Goal: Check status

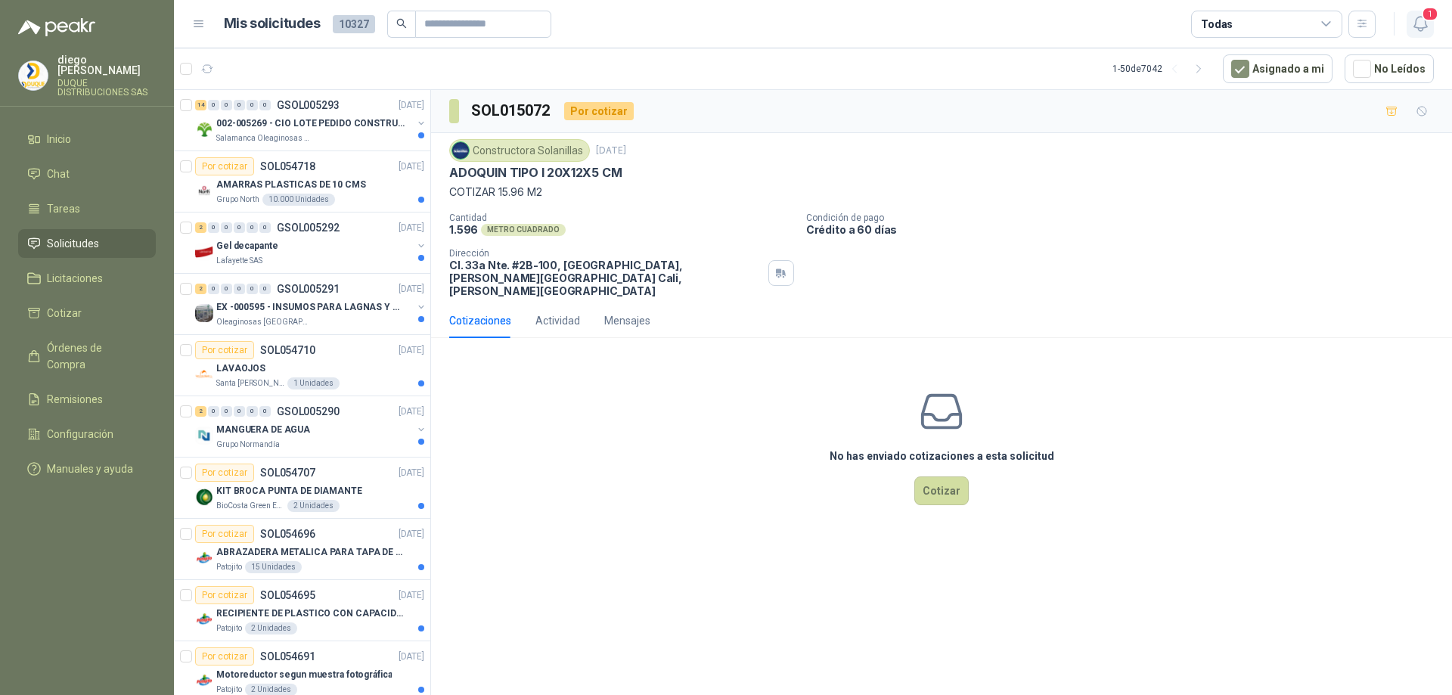
click at [1421, 26] on icon "button" at bounding box center [1420, 23] width 19 height 19
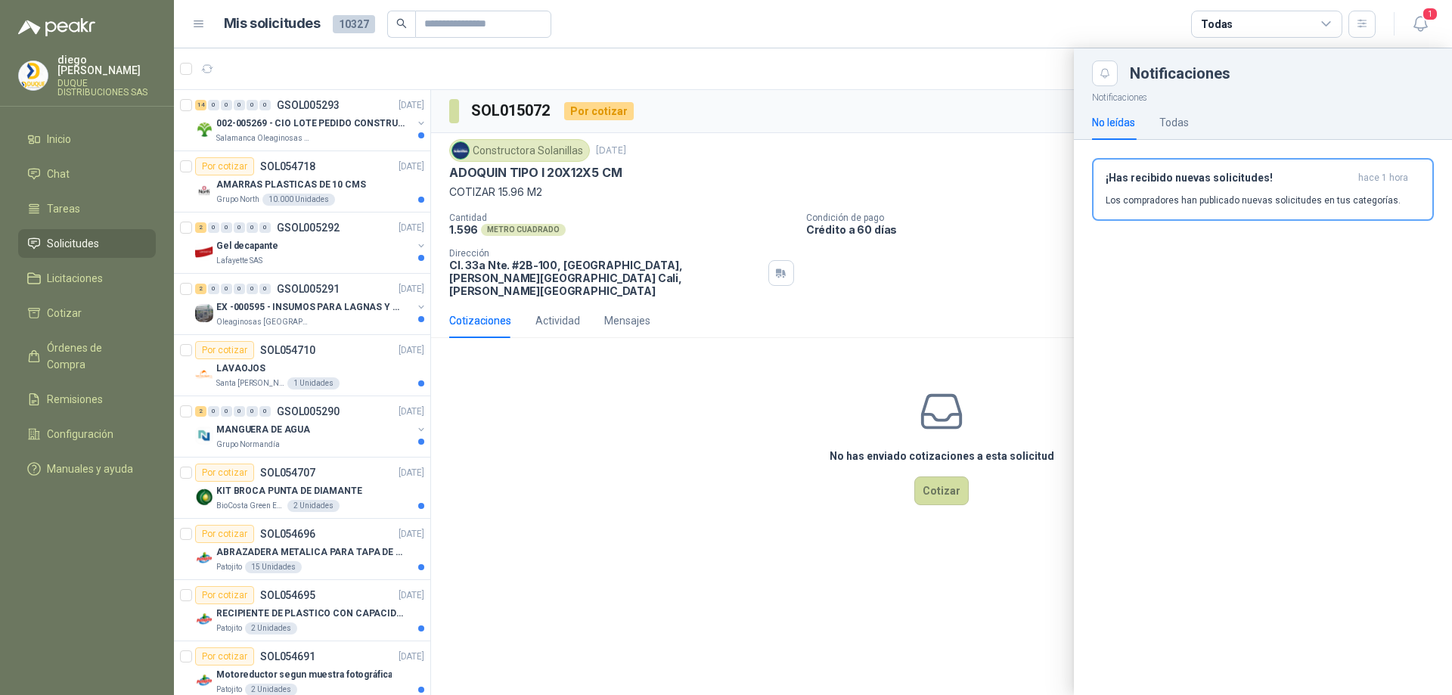
click at [279, 122] on div at bounding box center [813, 371] width 1278 height 646
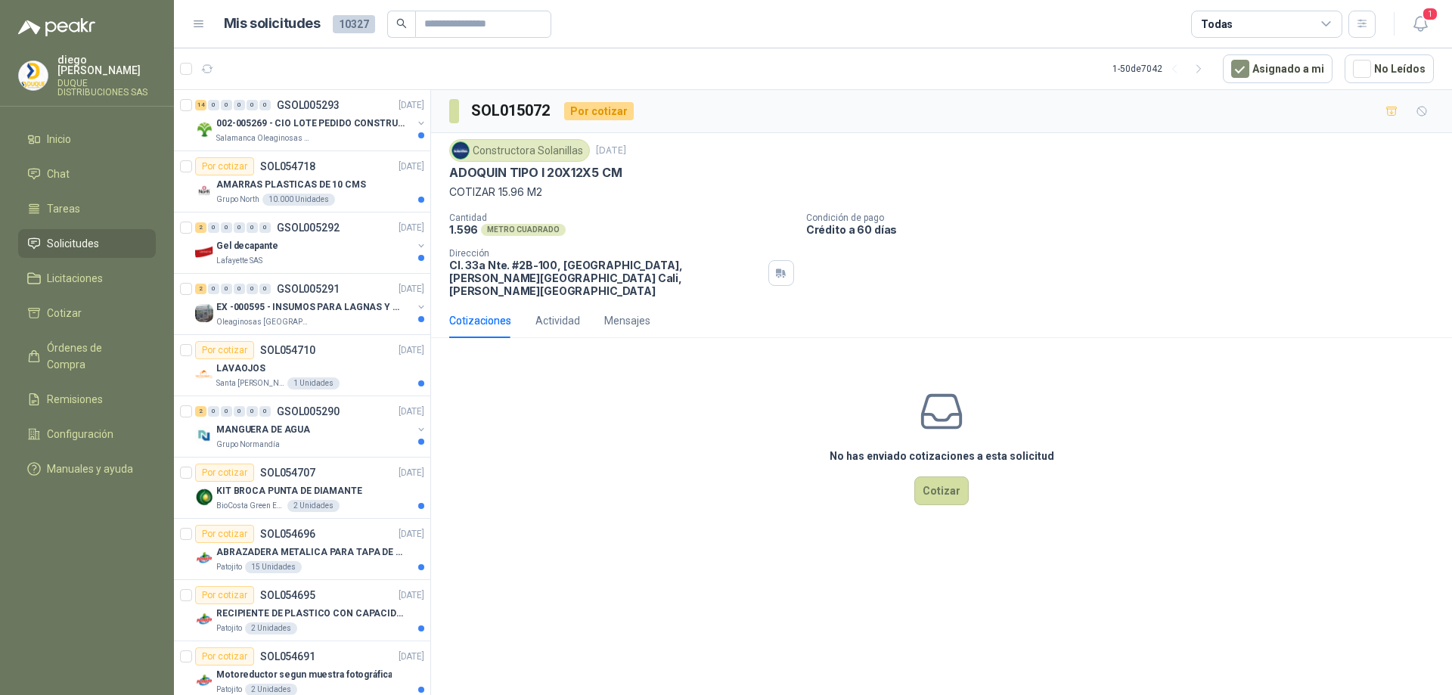
click at [279, 122] on p "002-005269 - CIO LOTE PEDIDO CONSTRUCCION" at bounding box center [310, 123] width 188 height 14
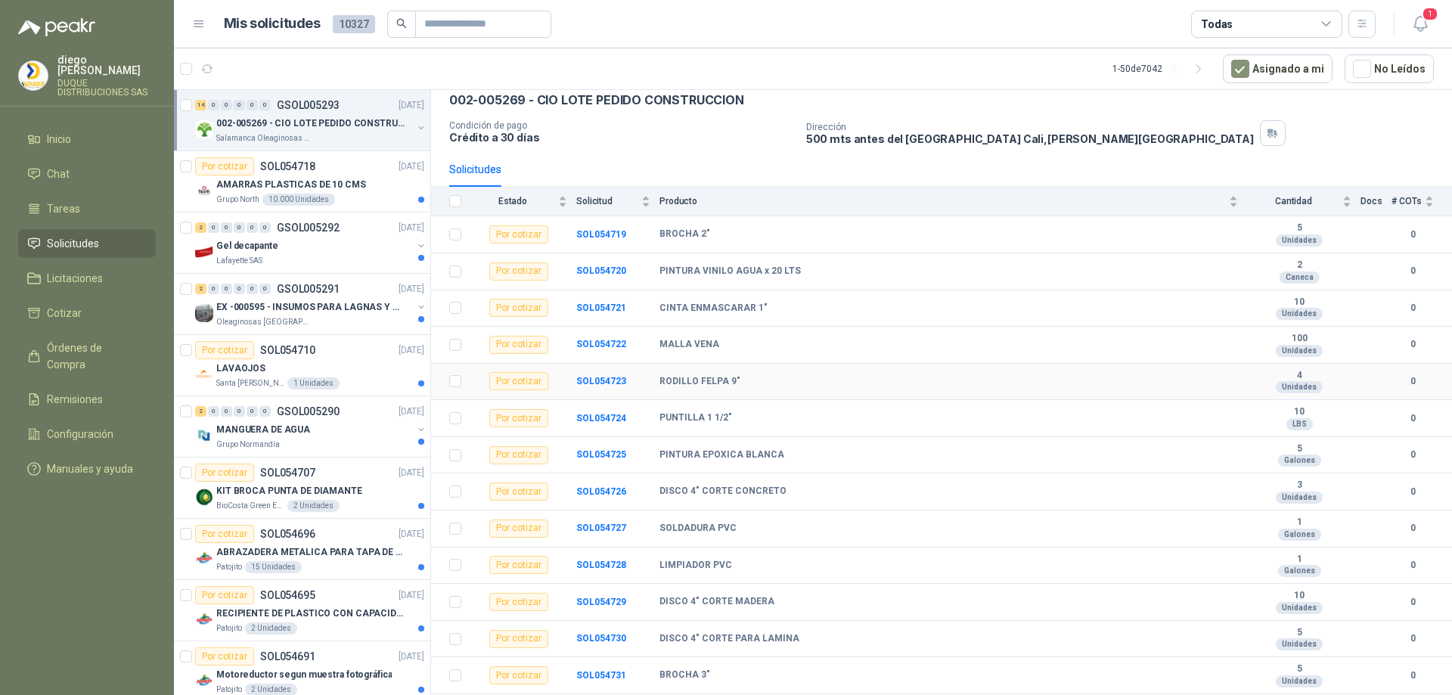
scroll to position [115, 0]
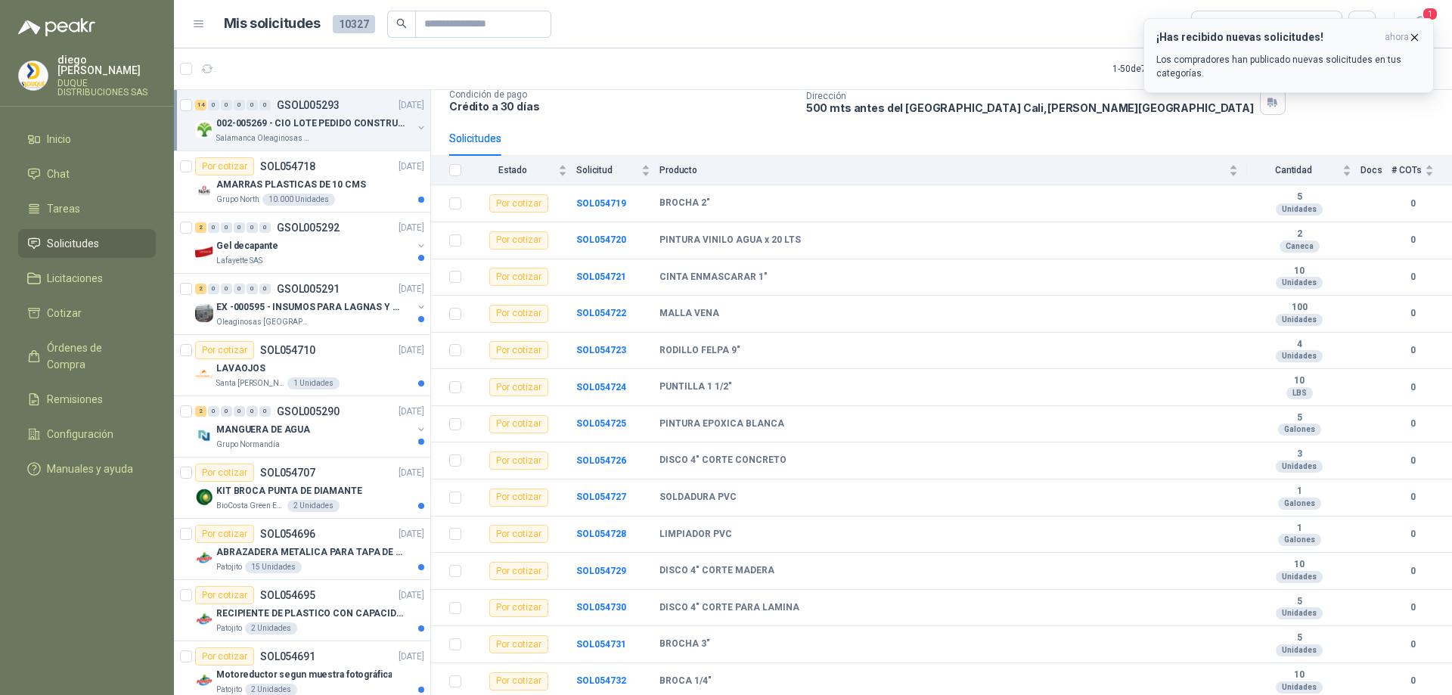
click at [1417, 34] on icon "button" at bounding box center [1414, 37] width 13 height 13
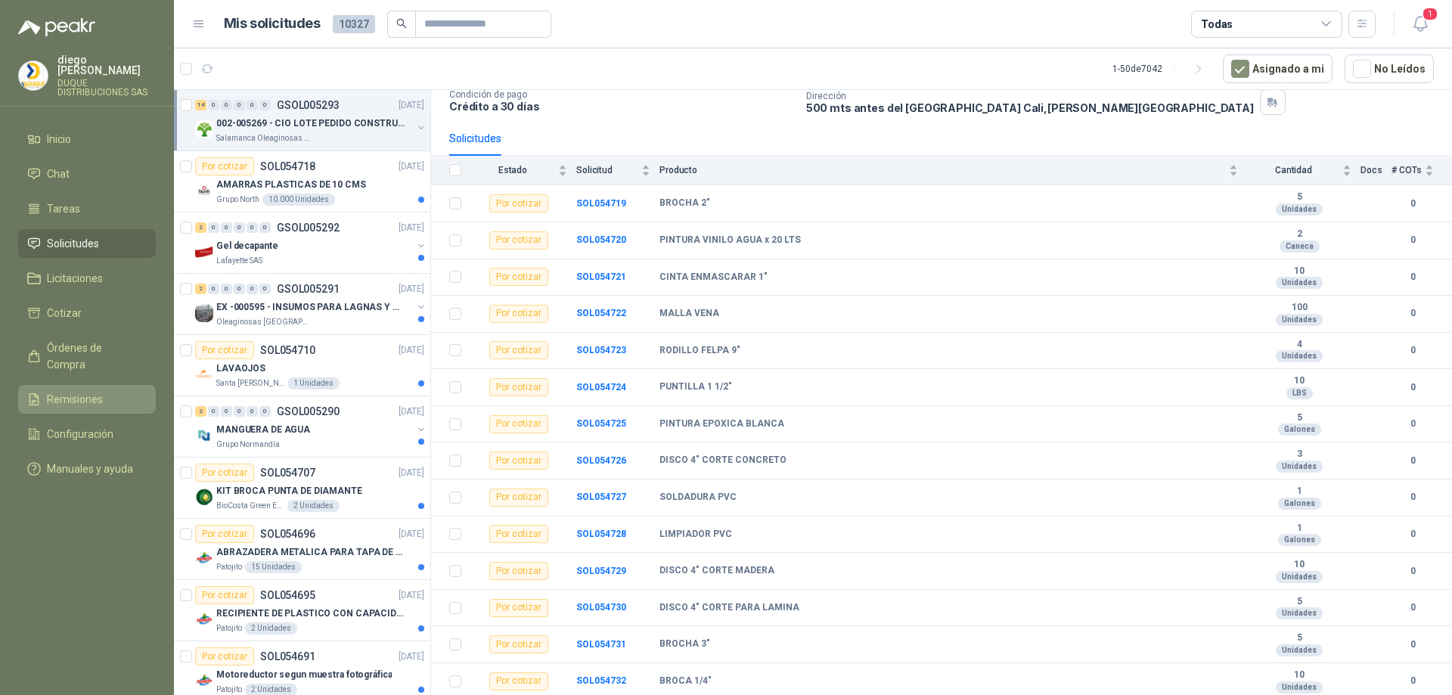
click at [63, 391] on span "Remisiones" at bounding box center [75, 399] width 56 height 17
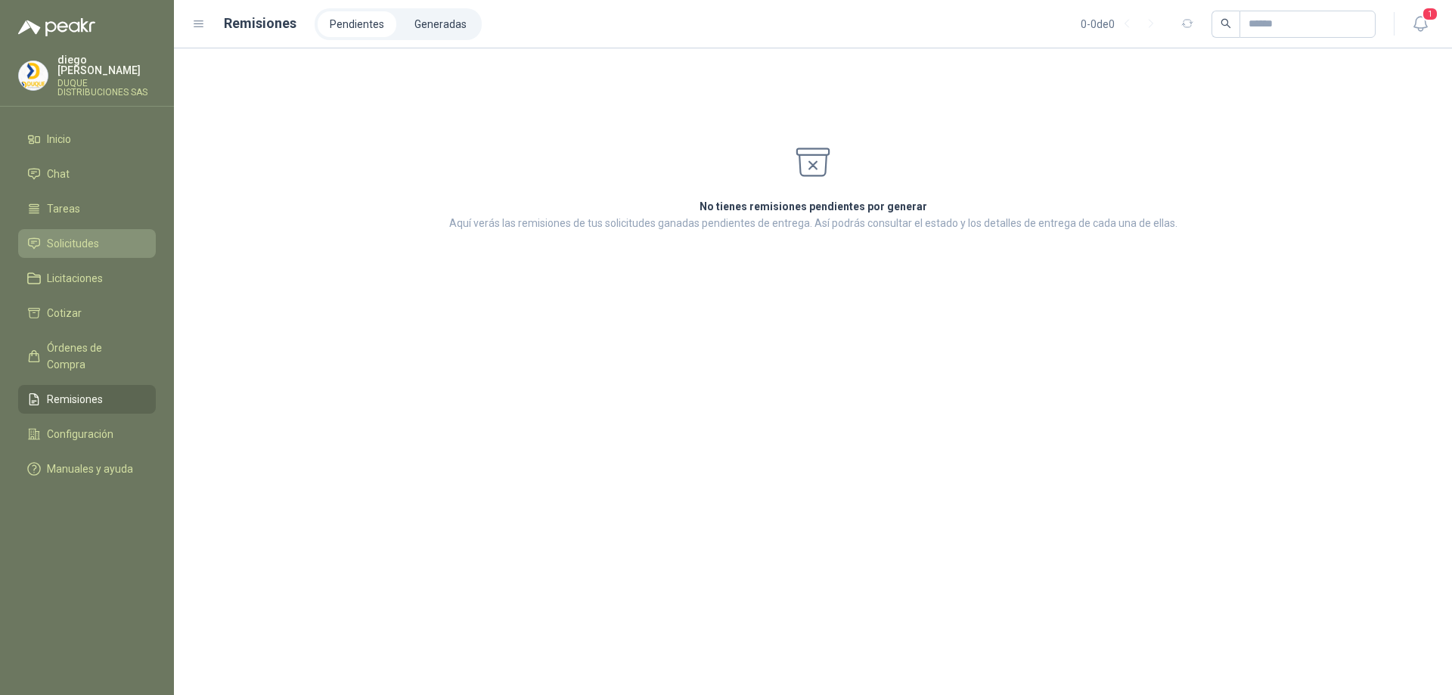
click at [88, 235] on span "Solicitudes" at bounding box center [73, 243] width 52 height 17
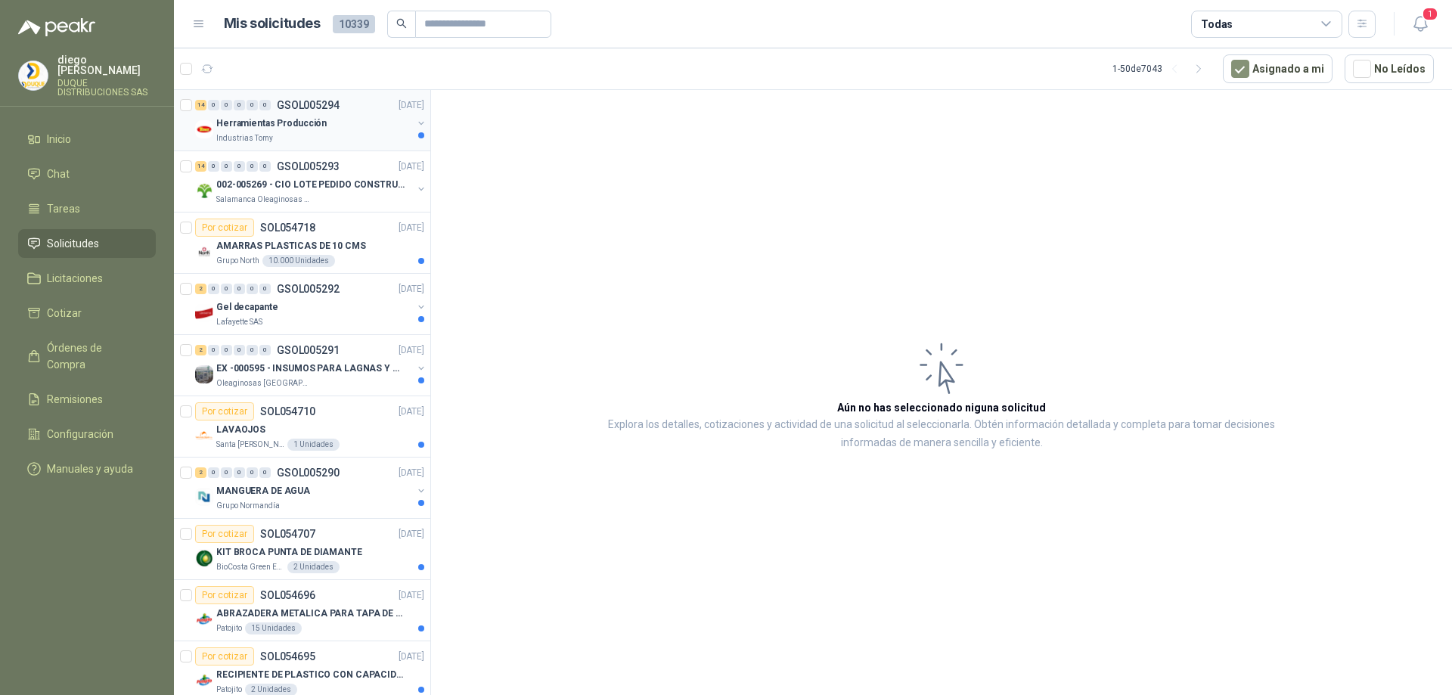
click at [345, 132] on div "Industrias Tomy" at bounding box center [314, 138] width 196 height 12
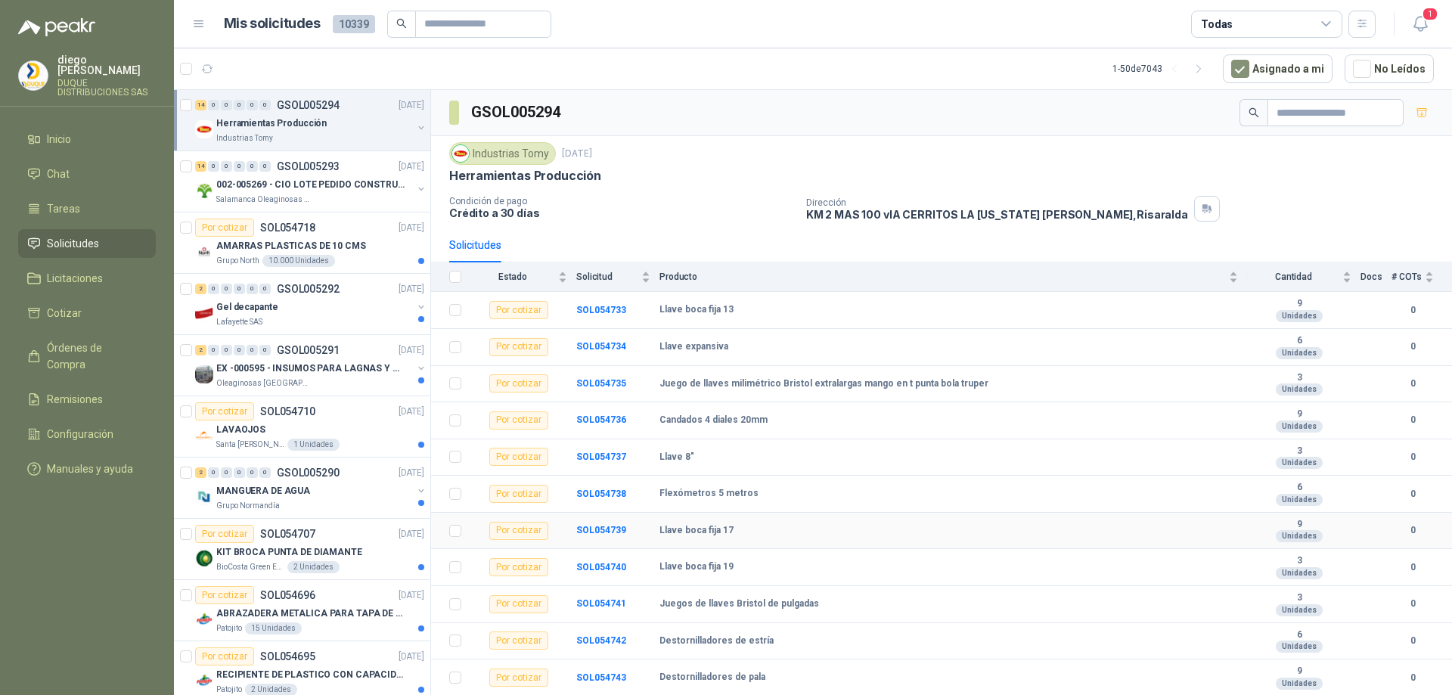
scroll to position [76, 0]
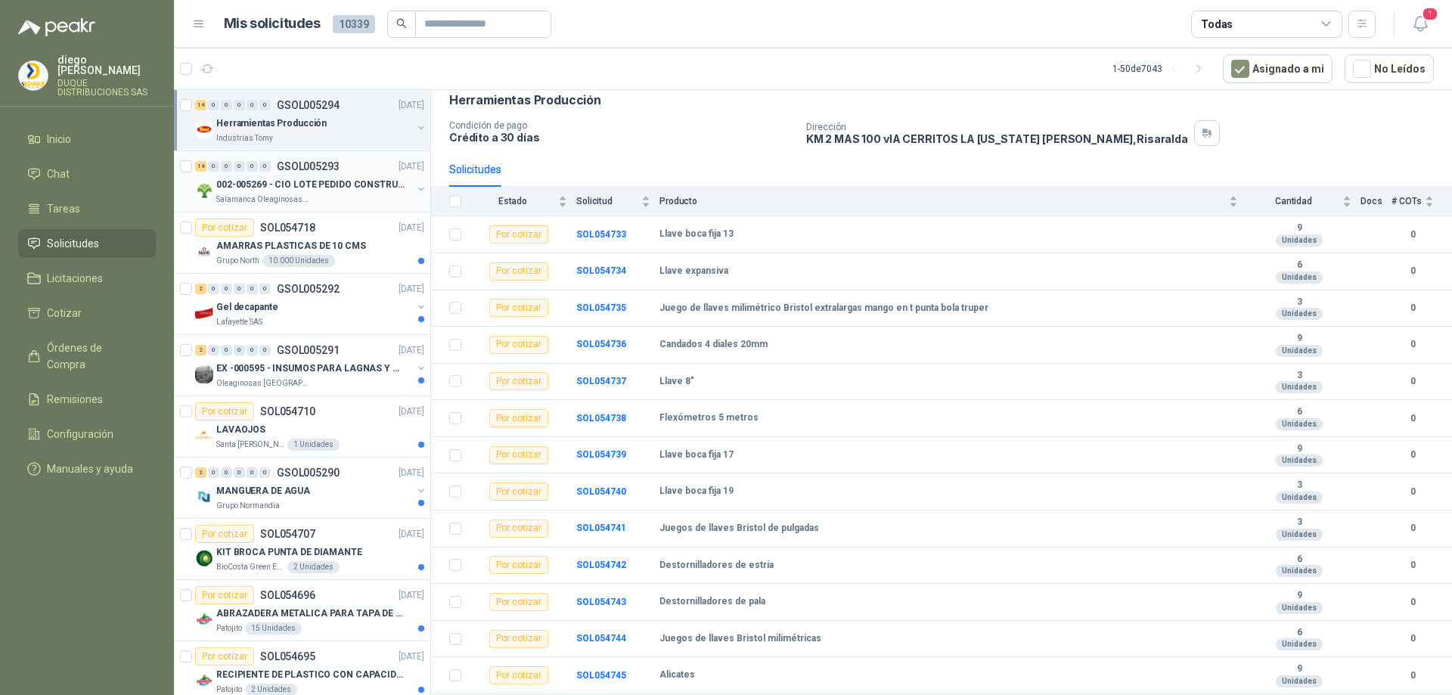
click at [205, 194] on img at bounding box center [204, 190] width 18 height 18
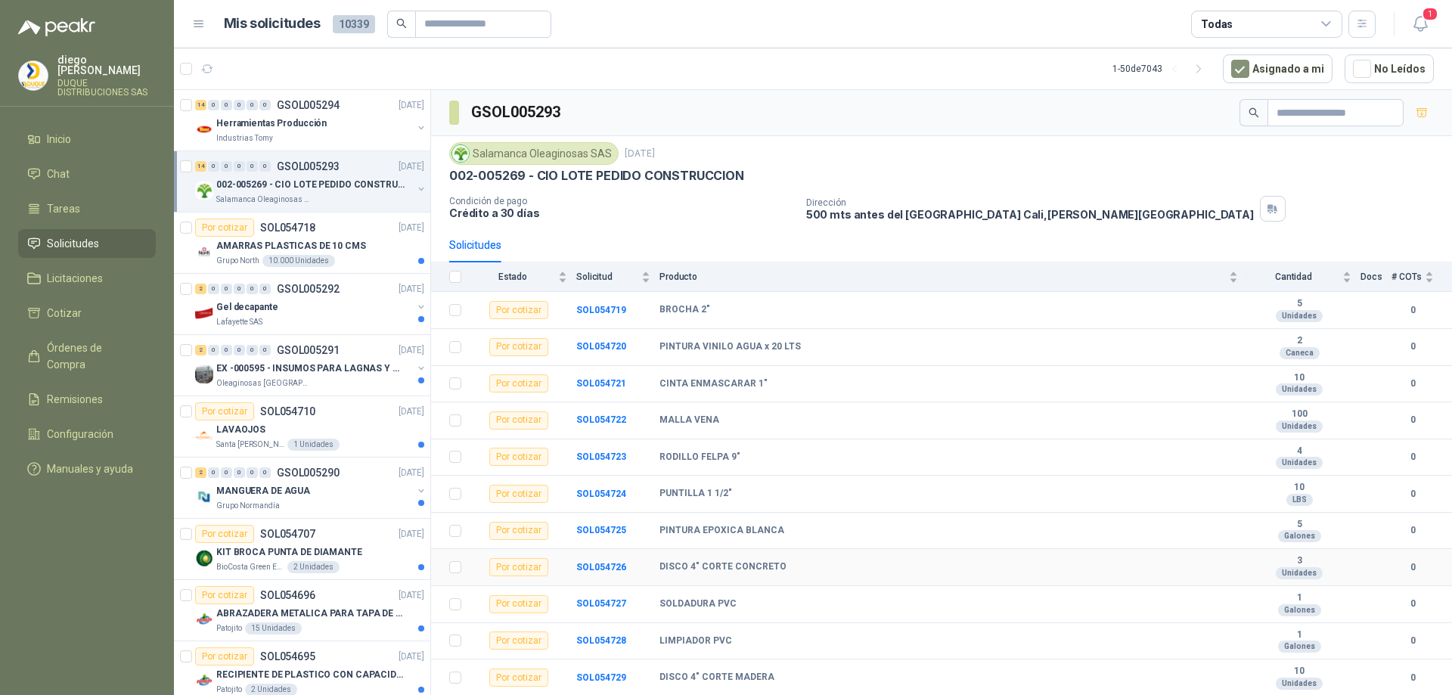
scroll to position [115, 0]
